Goal: Task Accomplishment & Management: Manage account settings

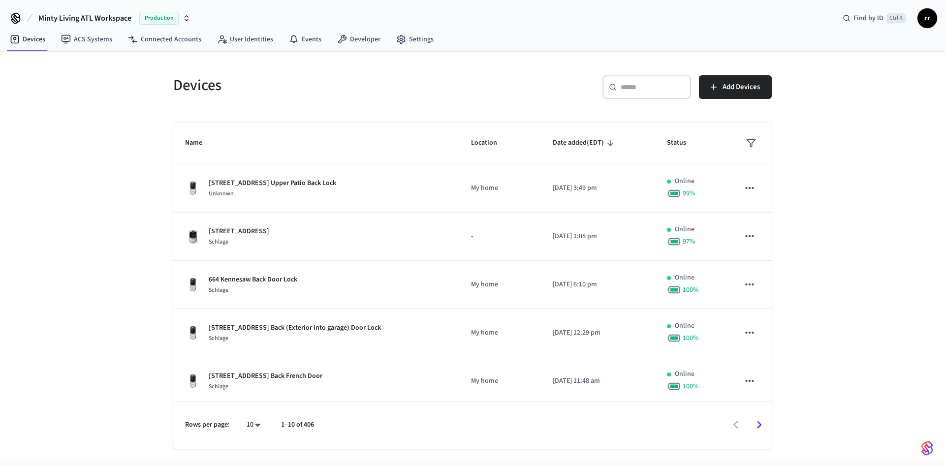
click at [656, 76] on div "​ ​" at bounding box center [647, 87] width 89 height 24
paste input "**********"
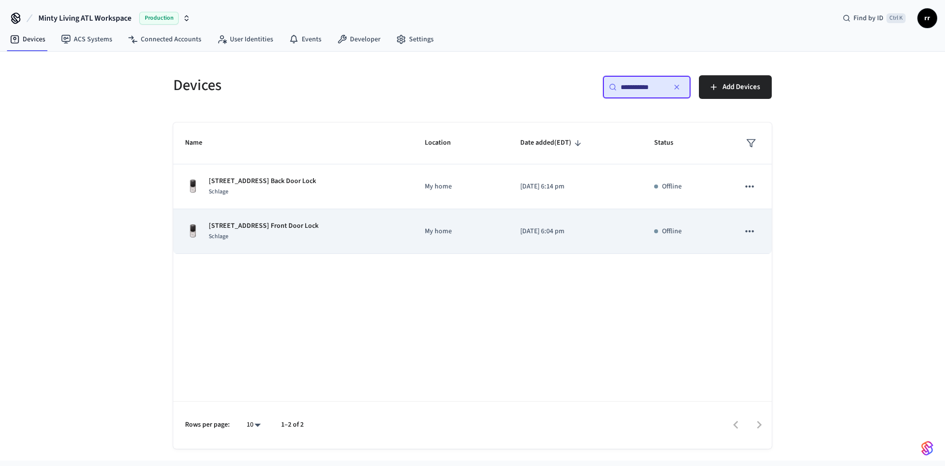
type input "**********"
click at [277, 227] on p "[STREET_ADDRESS] Front Door Lock" at bounding box center [264, 226] width 110 height 10
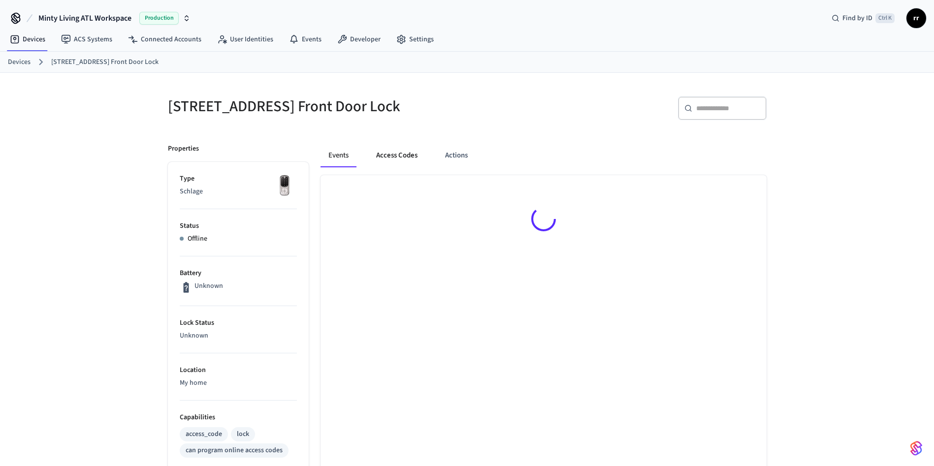
click at [405, 154] on button "Access Codes" at bounding box center [396, 156] width 57 height 24
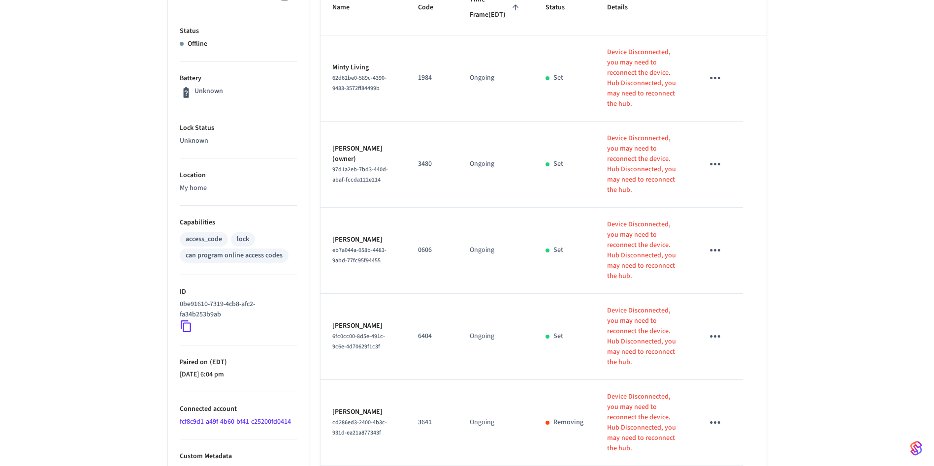
scroll to position [134, 0]
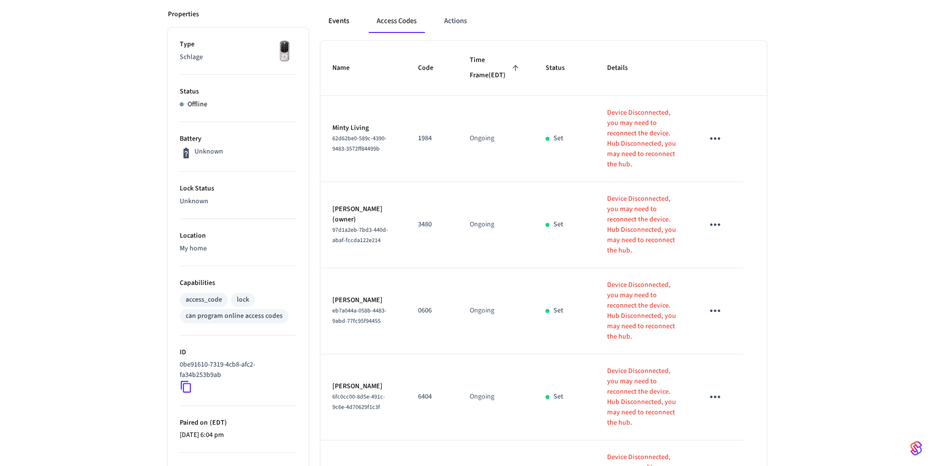
click at [339, 19] on button "Events" at bounding box center [338, 21] width 36 height 24
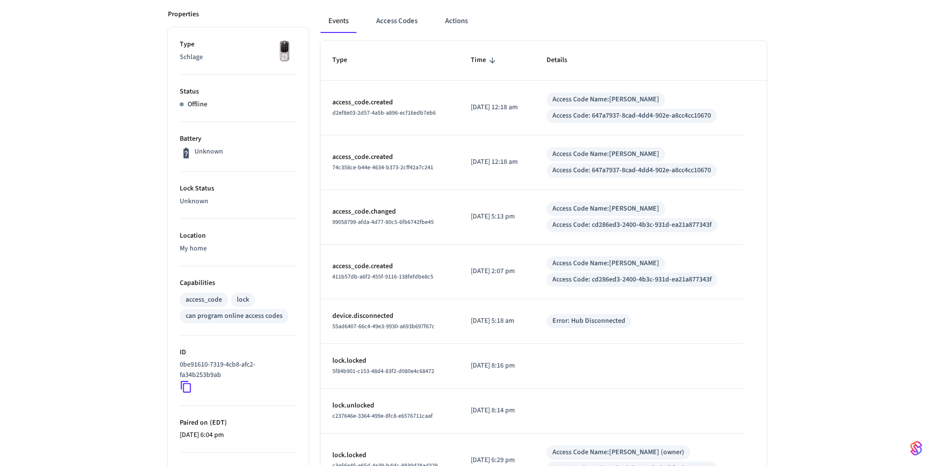
click at [186, 381] on icon at bounding box center [186, 387] width 13 height 13
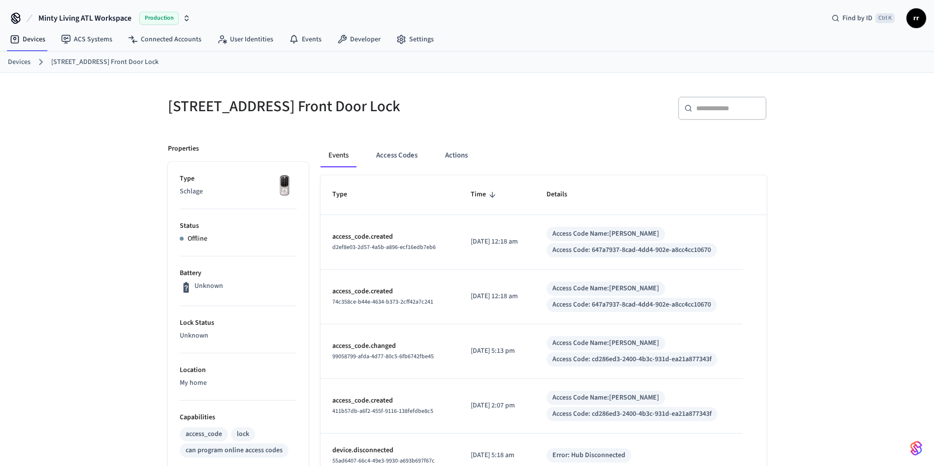
scroll to position [74, 0]
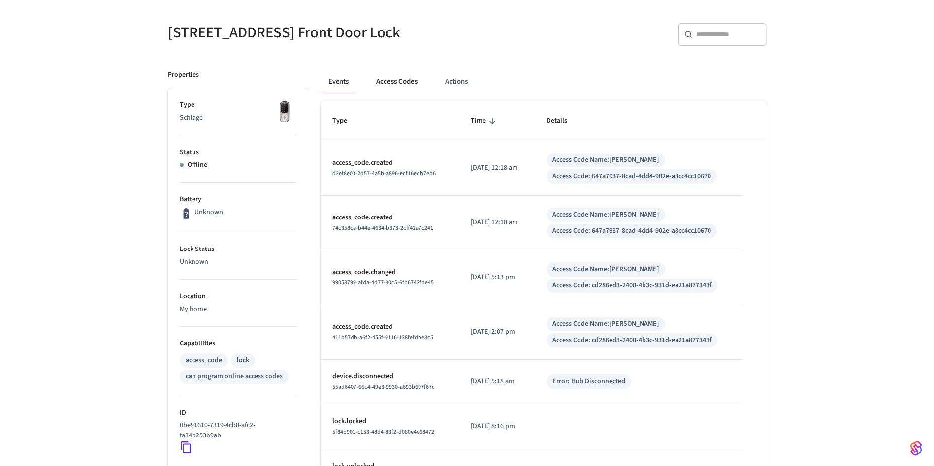
click at [404, 86] on button "Access Codes" at bounding box center [396, 82] width 57 height 24
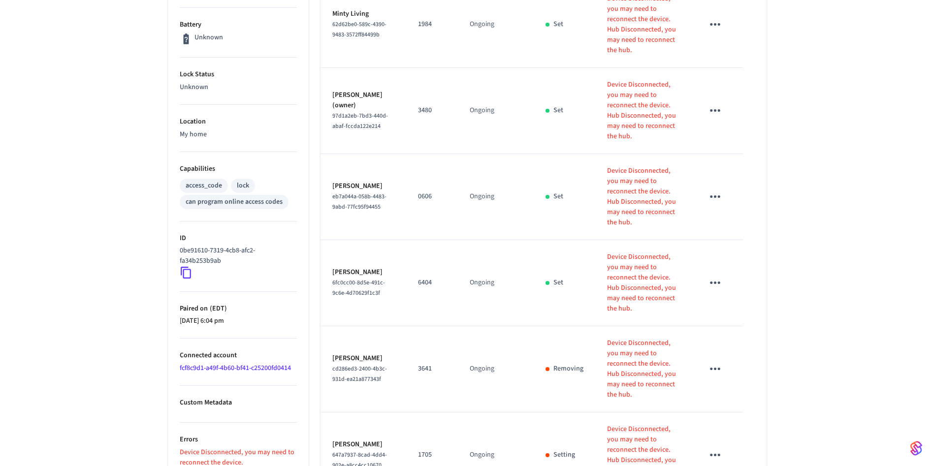
scroll to position [282, 0]
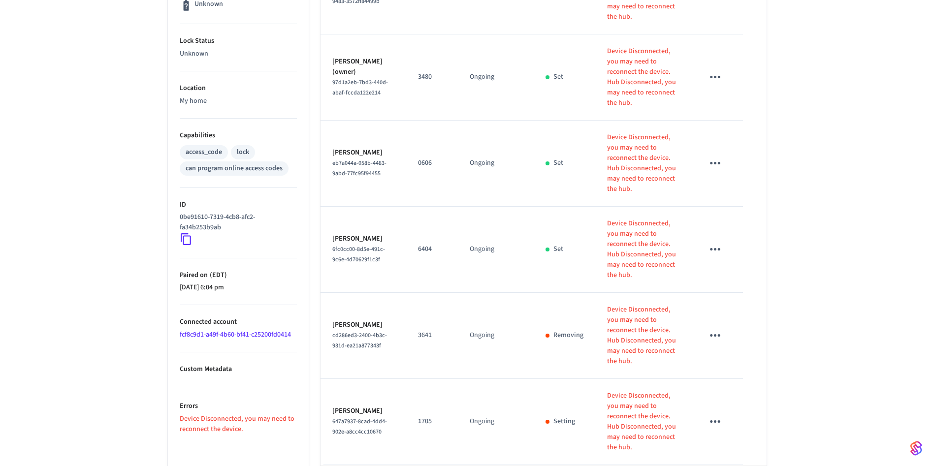
click at [419, 244] on p "6404" at bounding box center [432, 249] width 28 height 10
copy p "6404"
